Goal: Transaction & Acquisition: Subscribe to service/newsletter

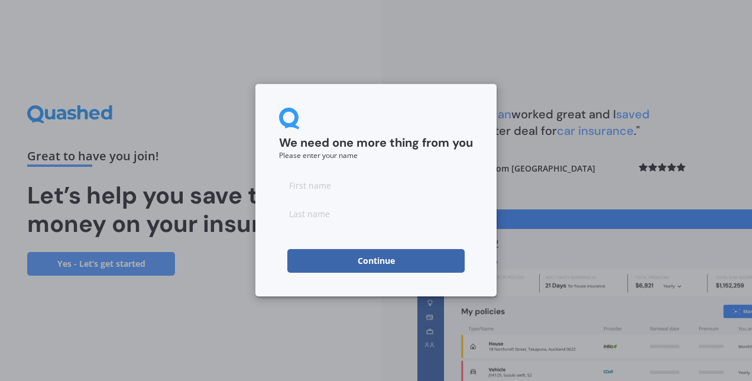
click at [348, 187] on input at bounding box center [376, 185] width 194 height 24
type input "[PERSON_NAME]"
type input "Anstis"
click at [339, 262] on button "Continue" at bounding box center [375, 261] width 177 height 24
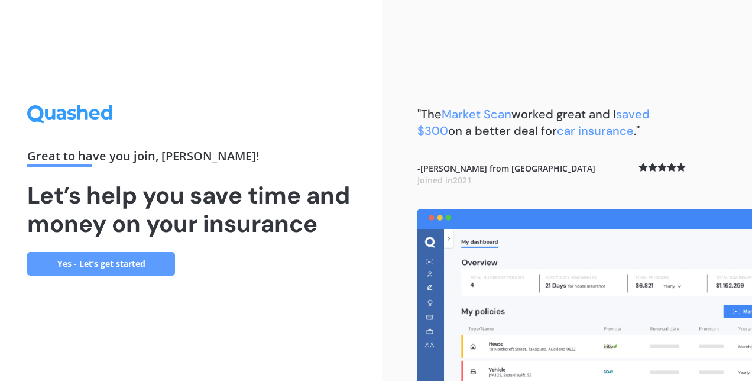
click at [112, 259] on link "Yes - Let’s get started" at bounding box center [101, 264] width 148 height 24
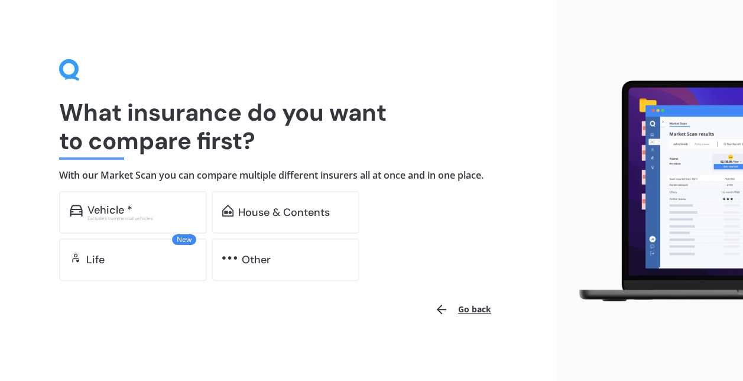
click at [174, 212] on div "Vehicle *" at bounding box center [141, 210] width 109 height 12
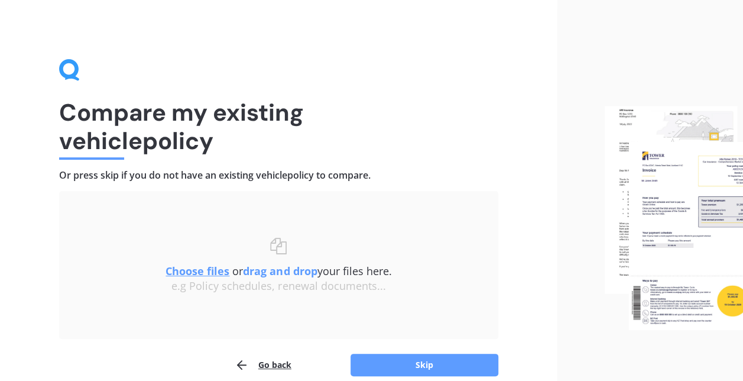
scroll to position [54, 0]
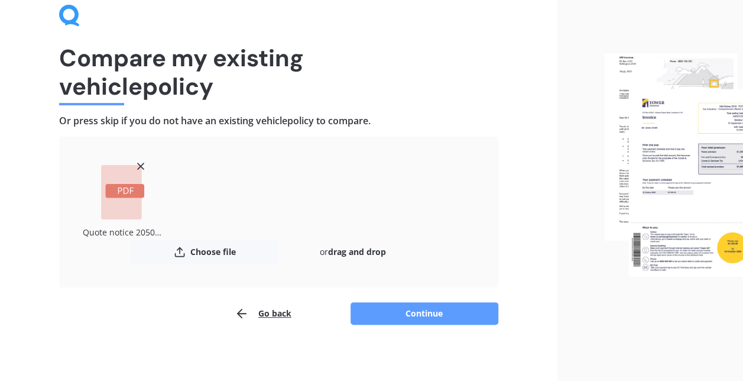
click at [390, 312] on button "Continue" at bounding box center [425, 313] width 148 height 22
